Goal: Navigation & Orientation: Find specific page/section

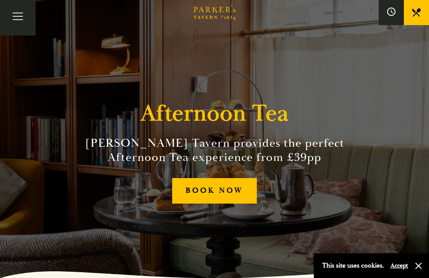
click at [22, 21] on button "Toggle navigation" at bounding box center [18, 18] width 36 height 36
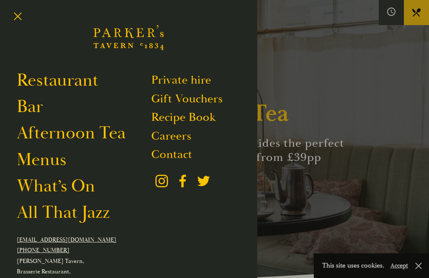
click at [101, 224] on link "All That Jazz" at bounding box center [63, 213] width 93 height 22
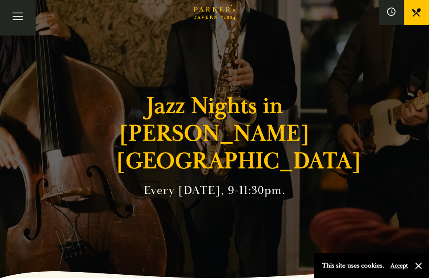
click at [24, 18] on button "Toggle navigation" at bounding box center [18, 18] width 36 height 36
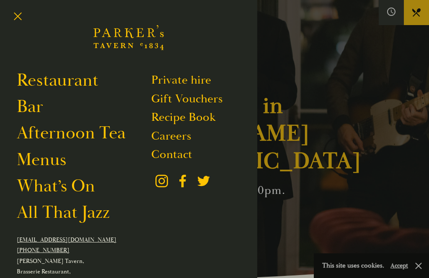
click at [96, 88] on link "Restaurant" at bounding box center [58, 81] width 82 height 22
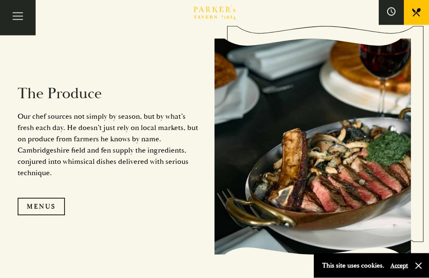
scroll to position [646, 0]
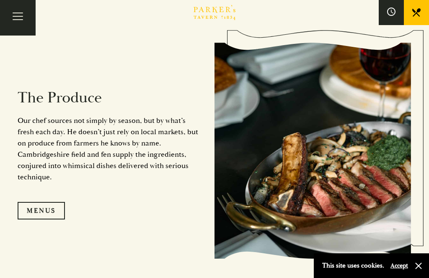
click at [25, 10] on button "Toggle navigation" at bounding box center [18, 18] width 36 height 36
